Goal: Information Seeking & Learning: Check status

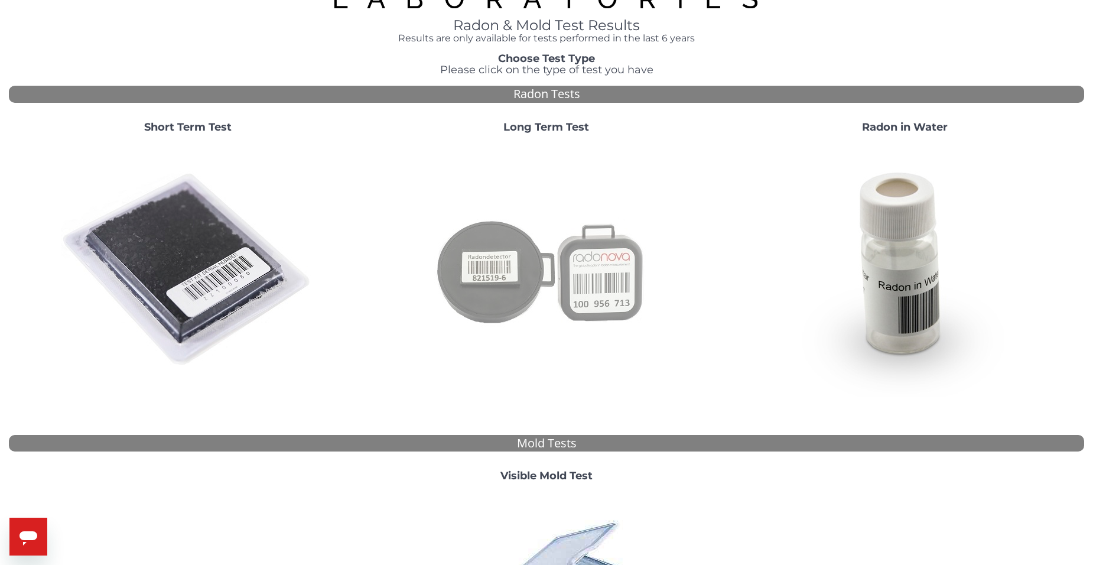
scroll to position [1, 0]
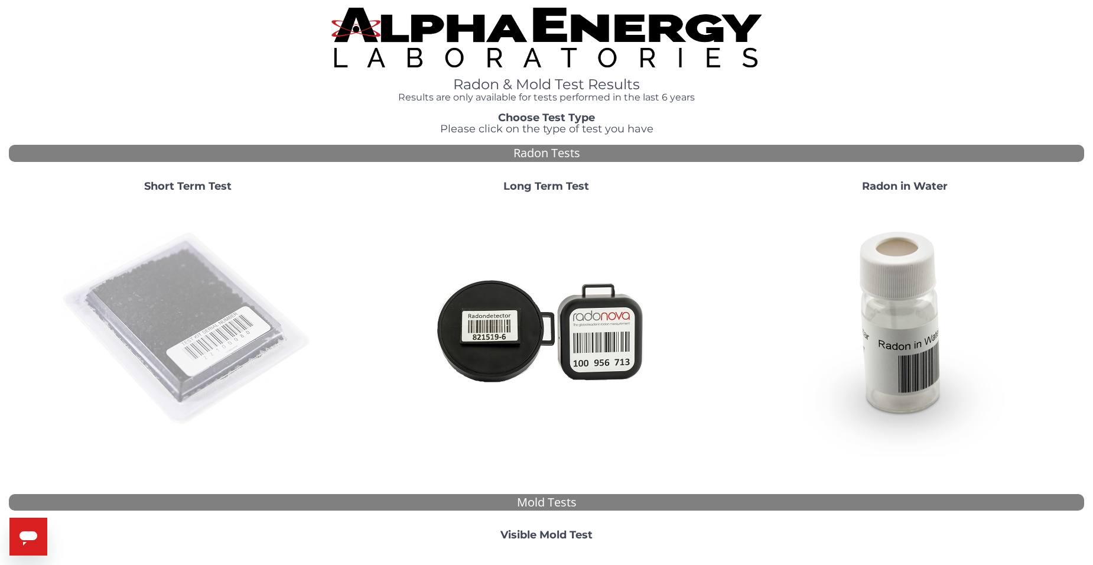
click at [107, 277] on img at bounding box center [188, 329] width 254 height 254
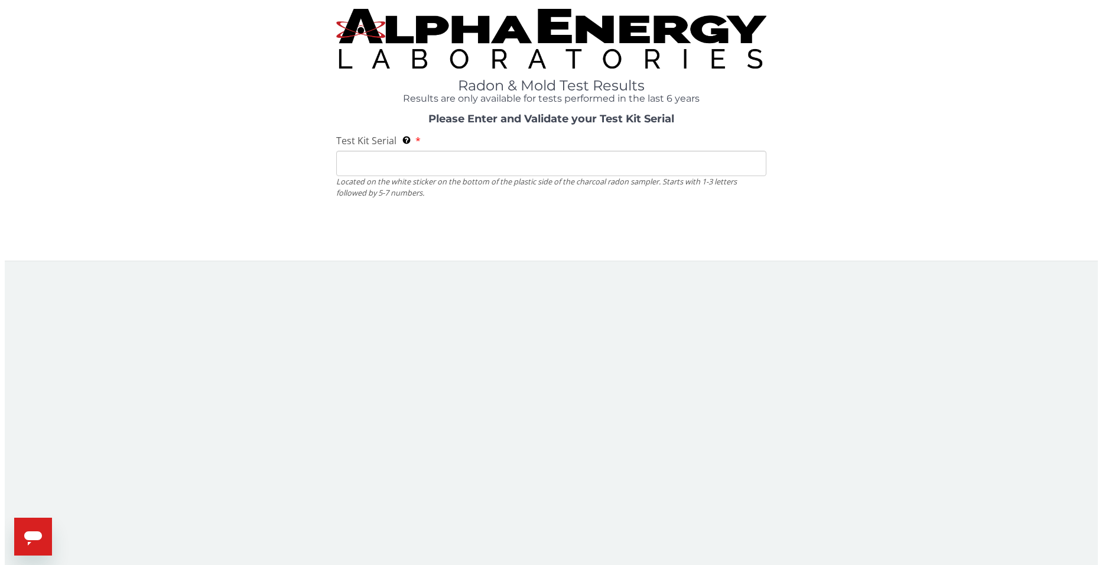
scroll to position [0, 0]
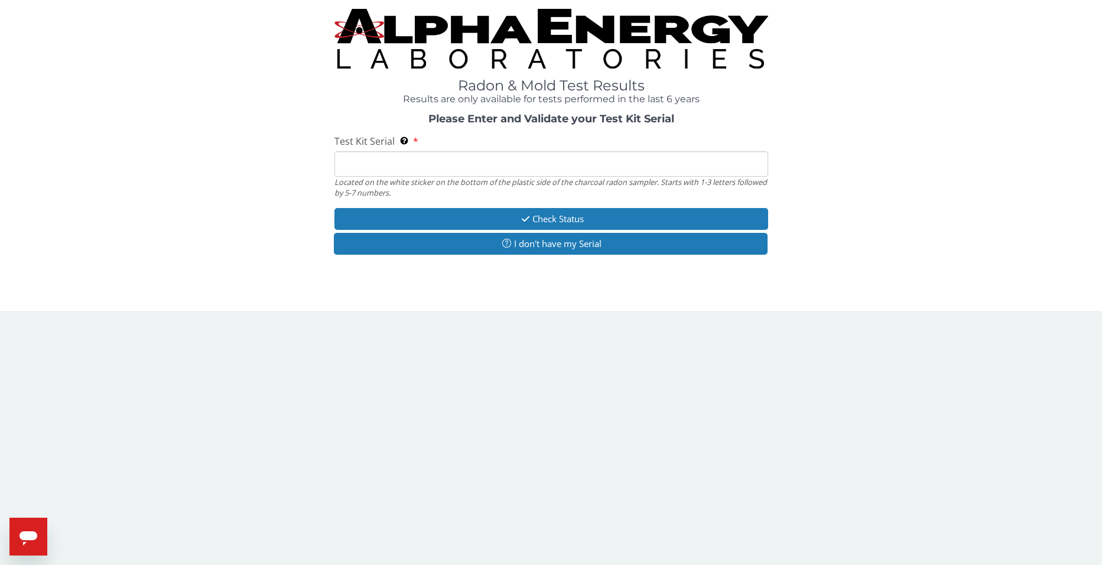
click at [358, 161] on input "Test Kit Serial Located on the white sticker on the bottom of the plastic side …" at bounding box center [551, 163] width 434 height 25
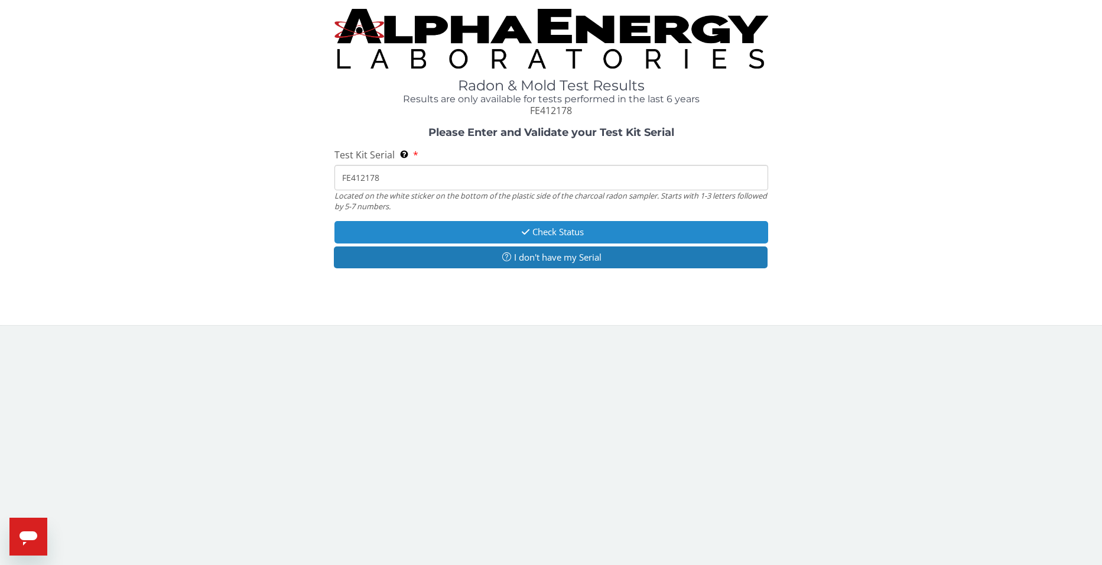
type input "FE412178"
click at [556, 231] on button "Check Status" at bounding box center [551, 232] width 434 height 22
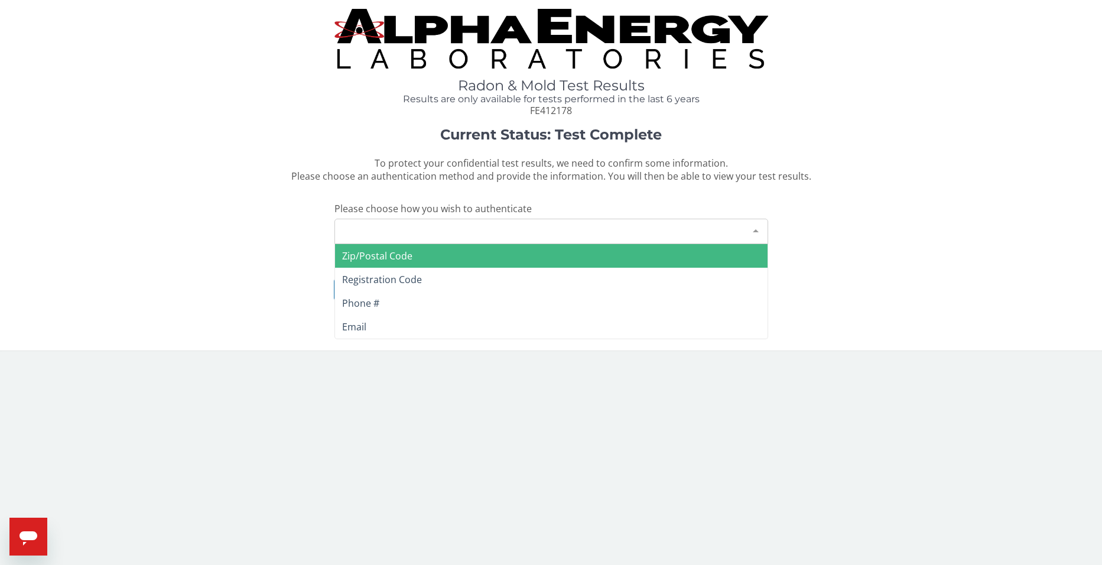
click at [758, 225] on div at bounding box center [756, 230] width 24 height 22
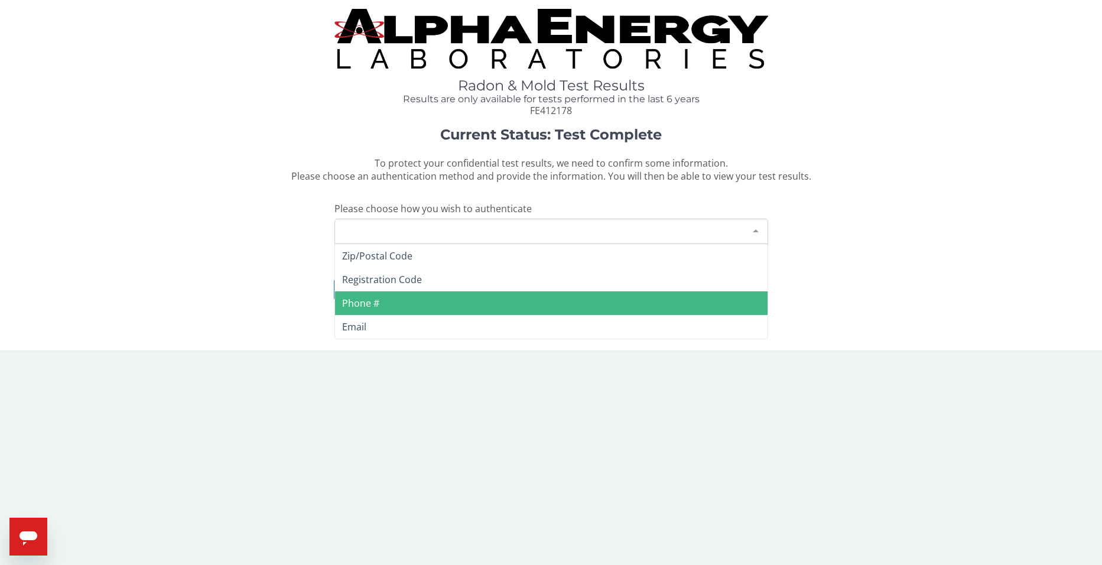
click at [405, 300] on span "Phone #" at bounding box center [551, 303] width 433 height 24
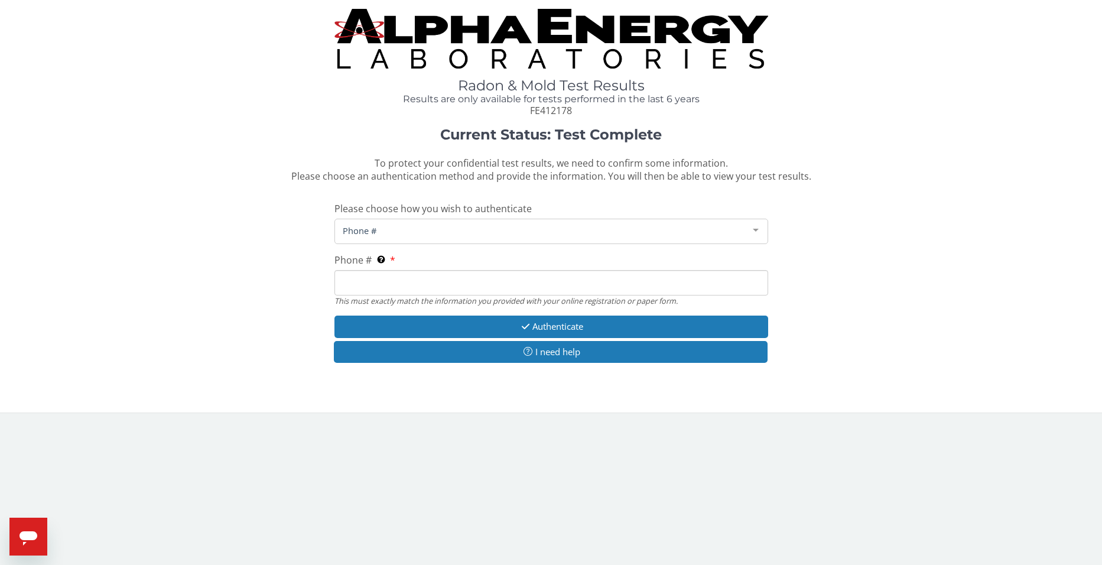
click at [395, 281] on input "Phone # This must exactly match the information you provided with your online r…" at bounding box center [551, 282] width 434 height 25
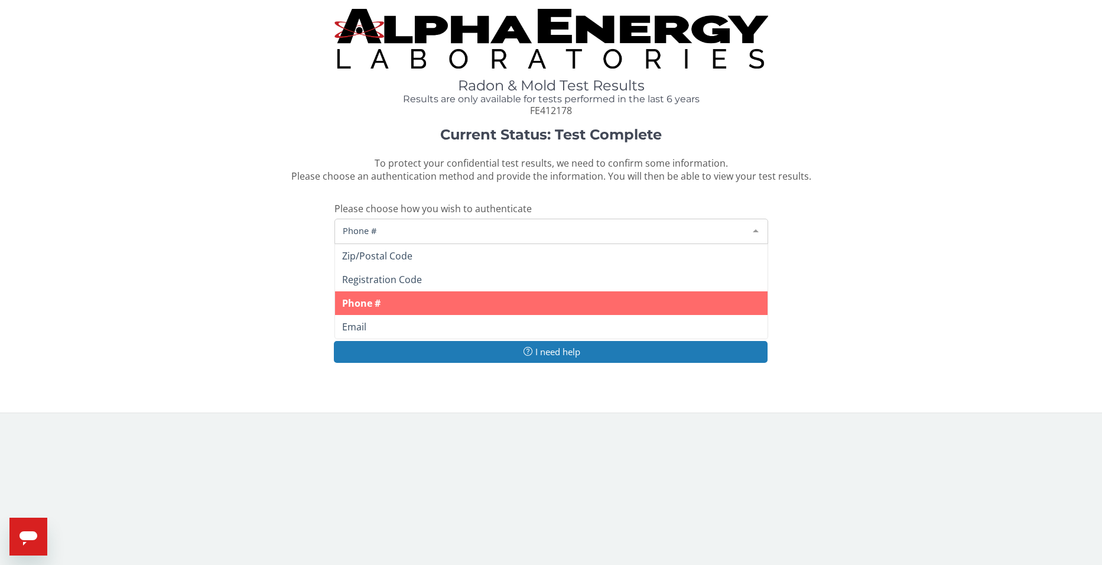
click at [752, 226] on div at bounding box center [756, 230] width 24 height 22
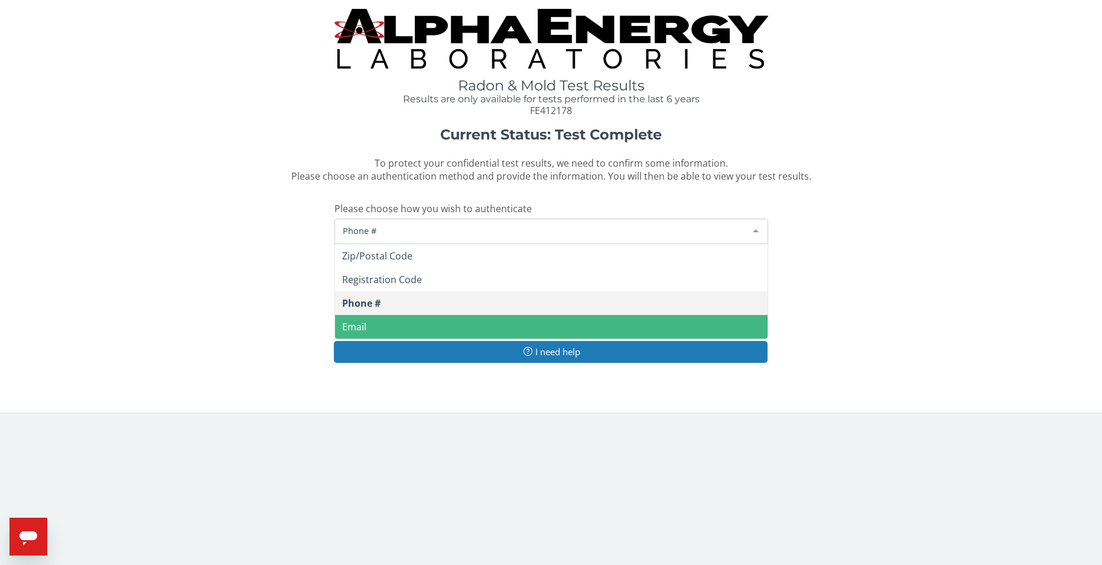
click at [368, 318] on span "Email" at bounding box center [551, 327] width 433 height 24
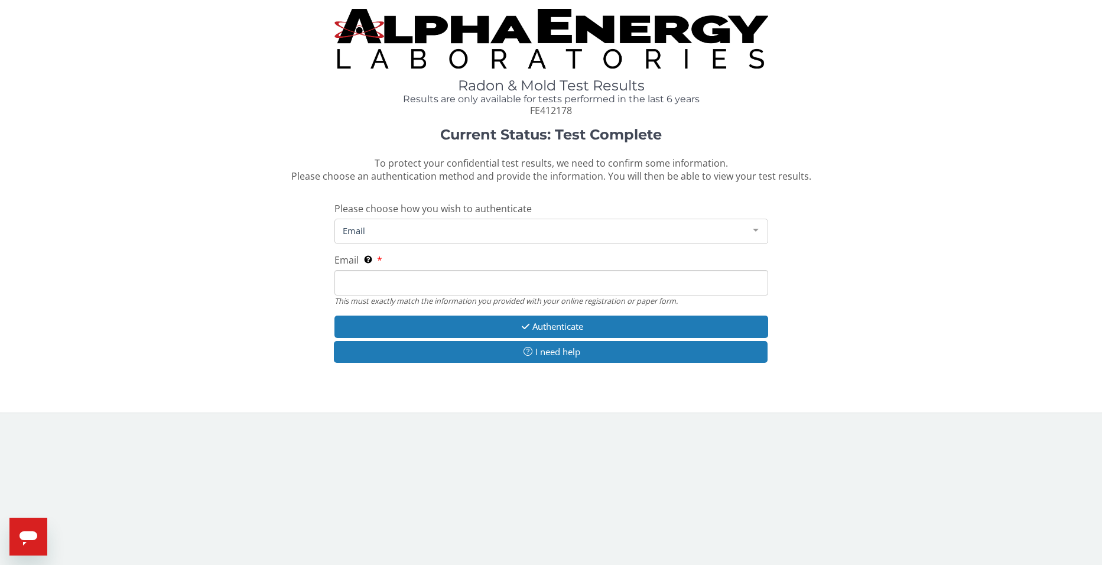
click at [522, 290] on input "Email This must exactly match the information you provided with your online reg…" at bounding box center [551, 282] width 434 height 25
type input "[EMAIL_ADDRESS][DOMAIN_NAME]"
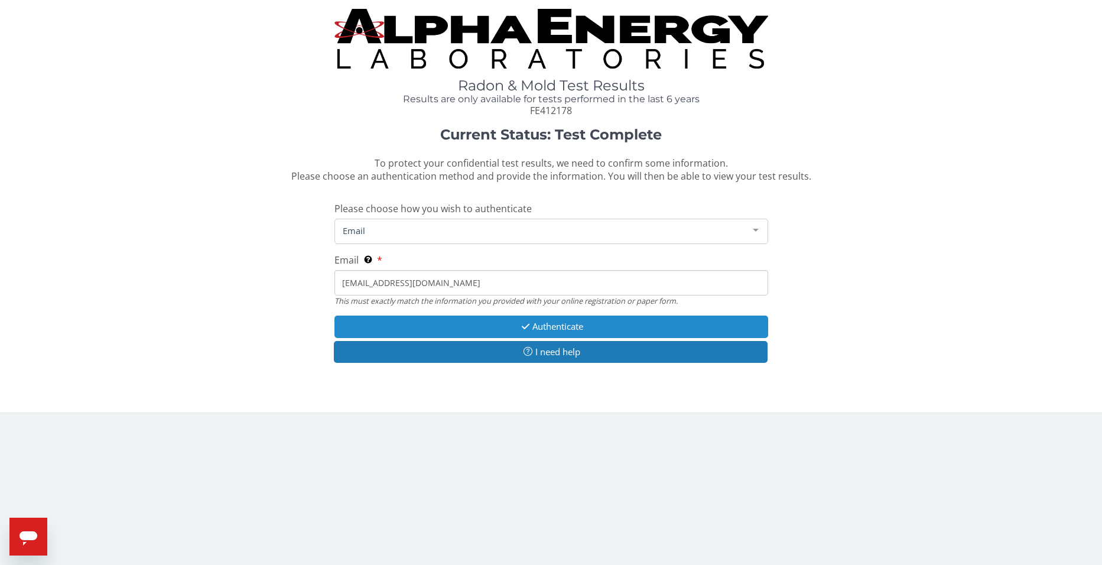
click at [561, 327] on button "Authenticate" at bounding box center [551, 327] width 434 height 22
